Goal: Use online tool/utility: Utilize a website feature to perform a specific function

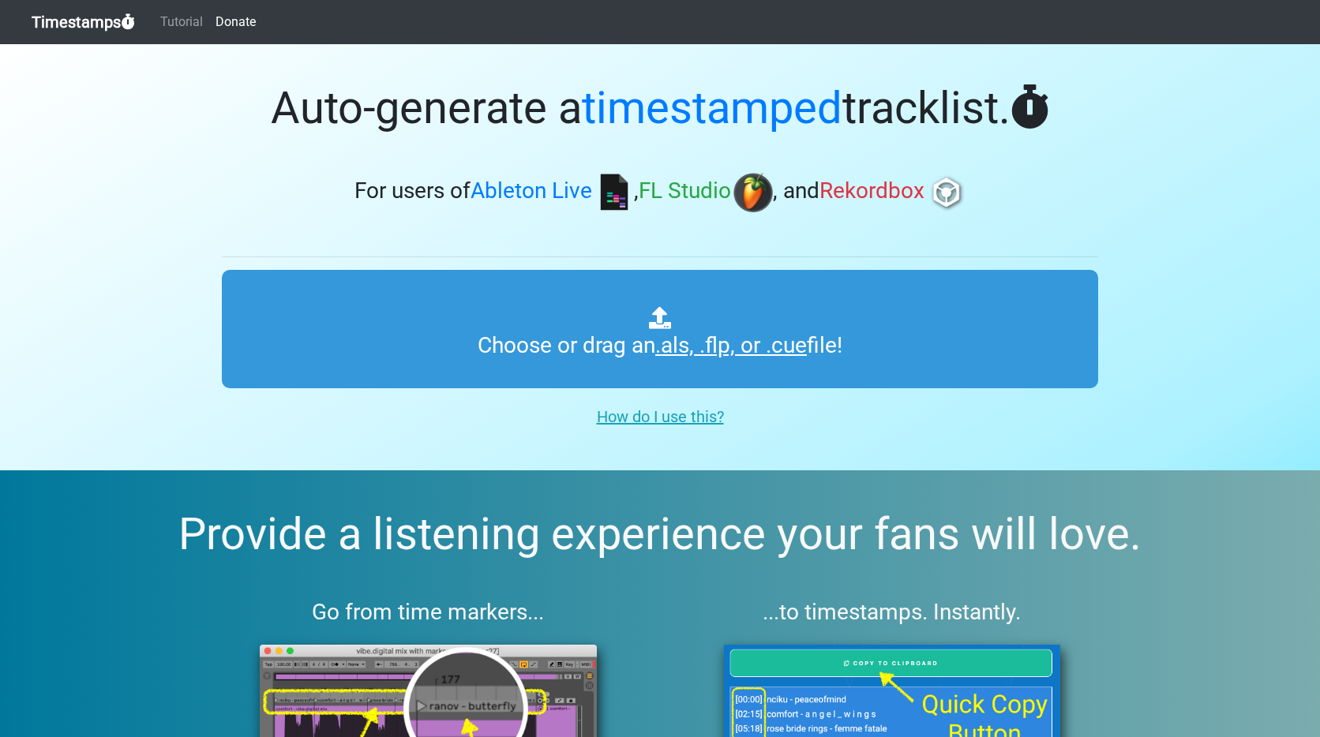
type input "C:\fakepath\uanradio_065_lunax.als"
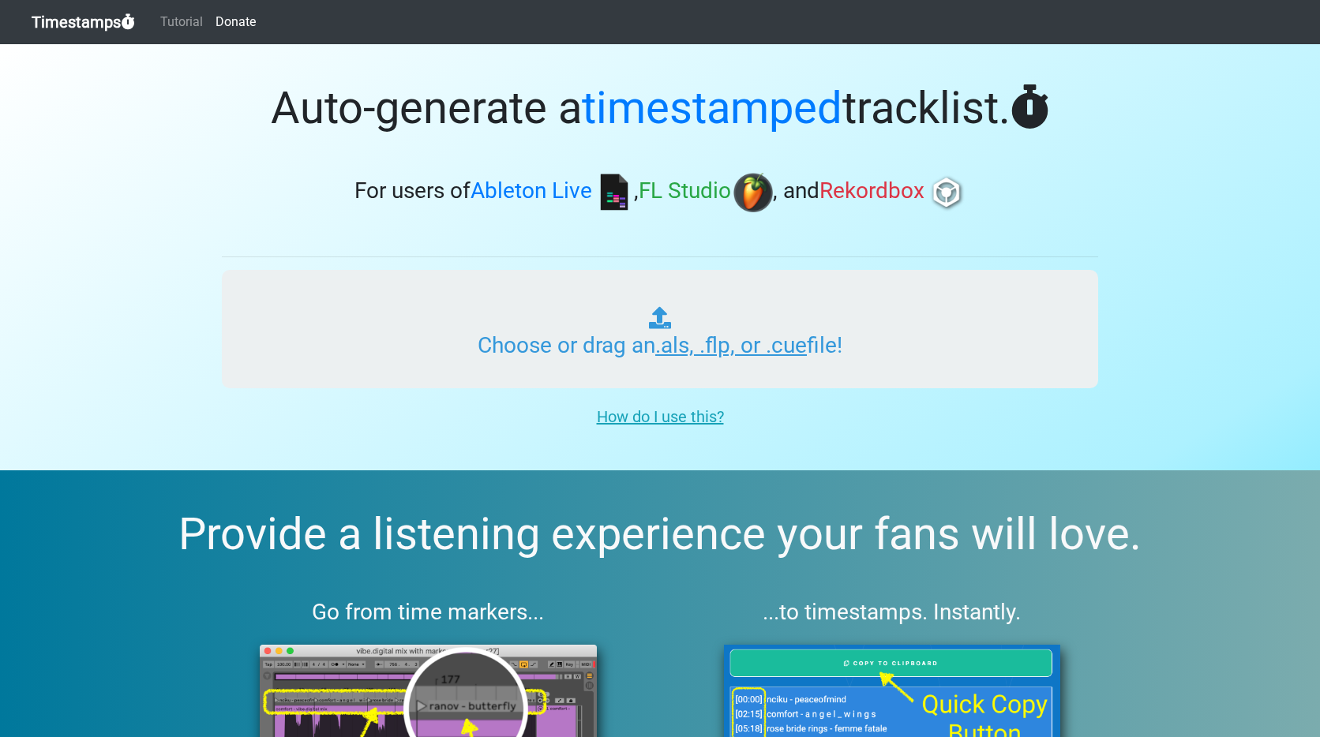
click at [423, 319] on input "Choose or drag an .als, .flp, or .cue file!" at bounding box center [660, 329] width 876 height 118
click at [703, 313] on input "Choose or drag an .als, .flp, or .cue file!" at bounding box center [660, 329] width 876 height 118
type input "C:\fakepath\uanradio_065_lunax.als"
